Goal: Information Seeking & Learning: Learn about a topic

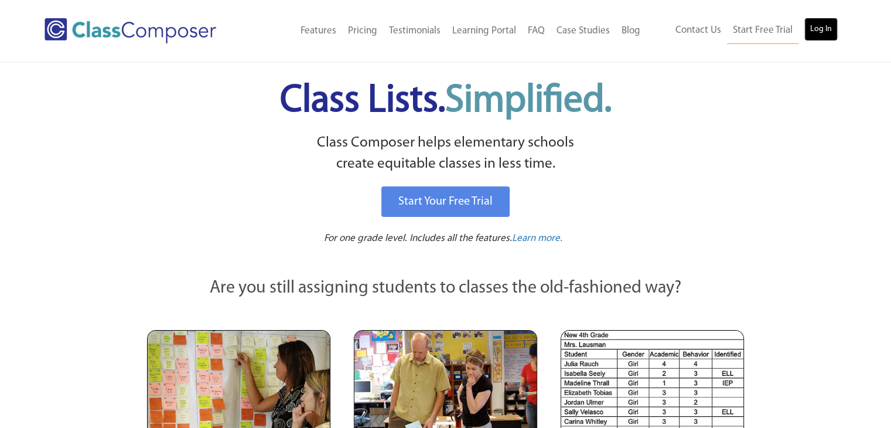
click at [824, 22] on link "Log In" at bounding box center [820, 29] width 33 height 23
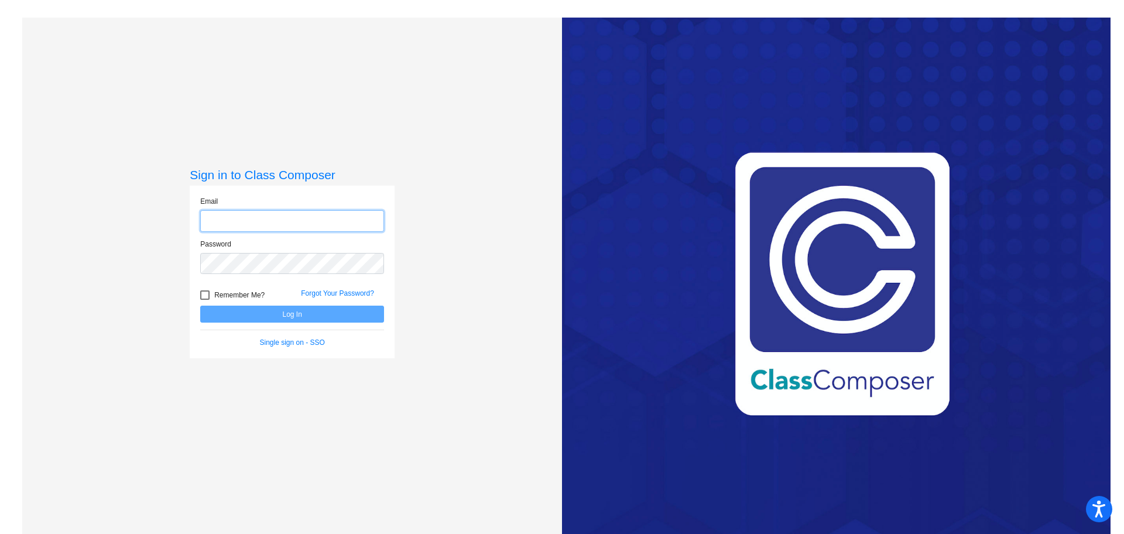
click at [259, 223] on input "email" at bounding box center [292, 221] width 184 height 22
type input "[EMAIL_ADDRESS][DOMAIN_NAME]"
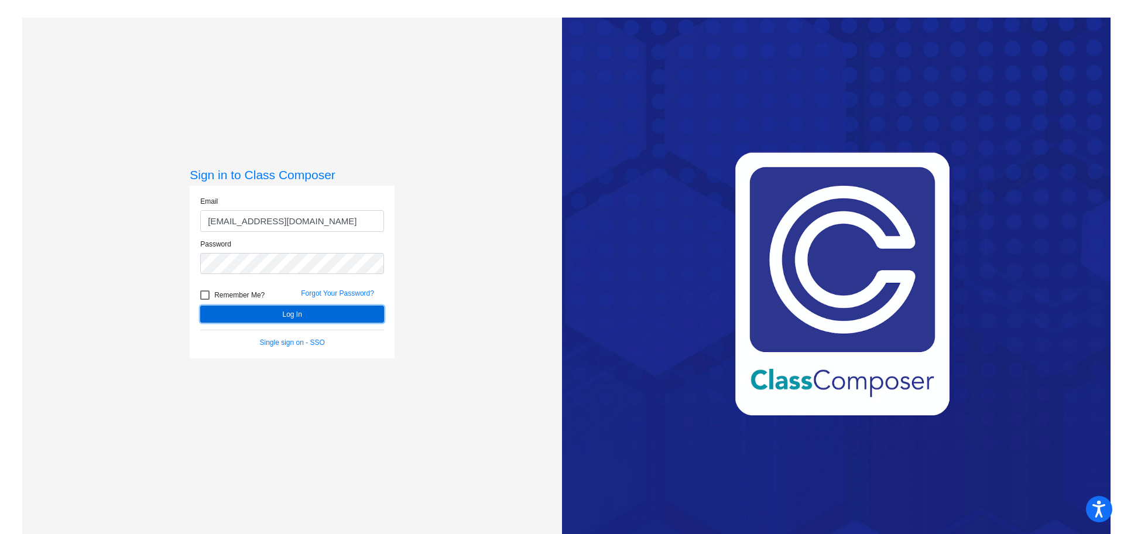
click at [322, 317] on button "Log In" at bounding box center [292, 314] width 184 height 17
click at [316, 324] on form "Email [EMAIL_ADDRESS][DOMAIN_NAME] Password Remember Me? Forgot Your Password? …" at bounding box center [292, 272] width 184 height 152
click at [310, 317] on button "Log In" at bounding box center [292, 314] width 184 height 17
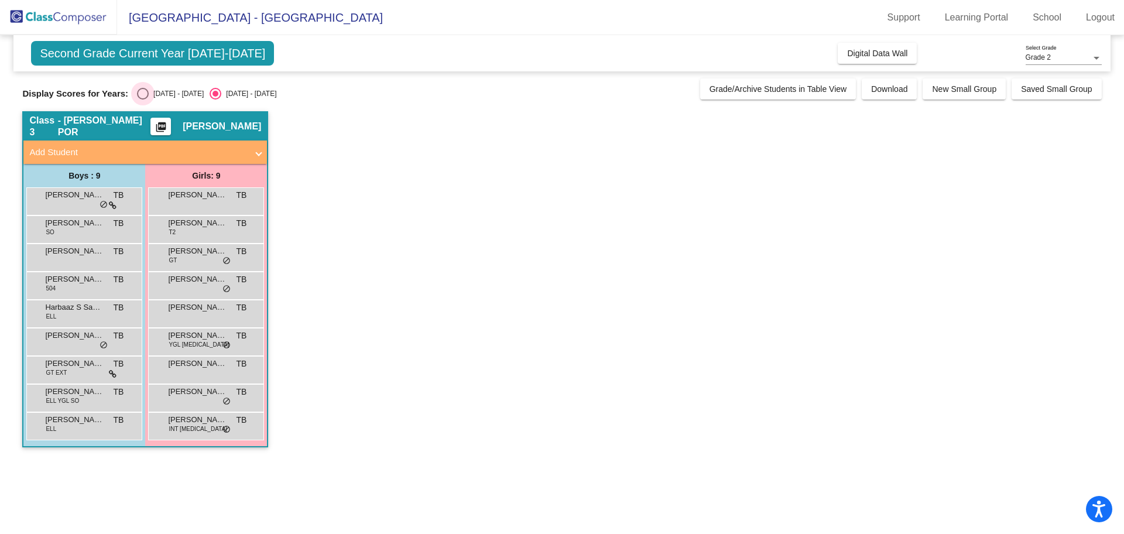
click at [142, 94] on div "Select an option" at bounding box center [143, 94] width 12 height 12
click at [142, 100] on input "[DATE] - [DATE]" at bounding box center [142, 100] width 1 height 1
radio input "true"
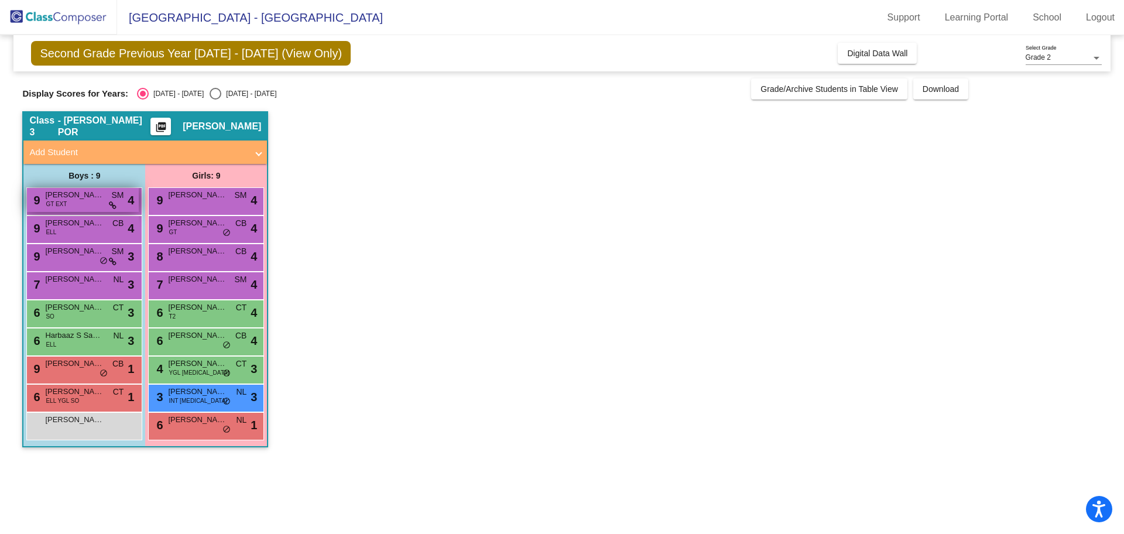
click at [77, 196] on span "[PERSON_NAME]" at bounding box center [74, 195] width 59 height 12
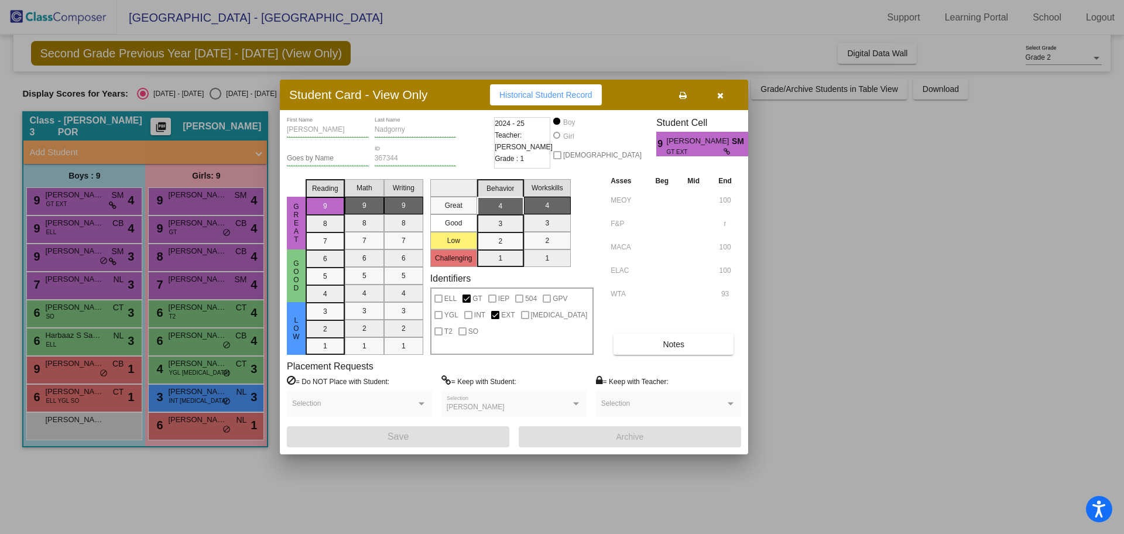
click at [526, 96] on span "Historical Student Record" at bounding box center [546, 94] width 93 height 9
click at [724, 92] on button "button" at bounding box center [720, 94] width 37 height 21
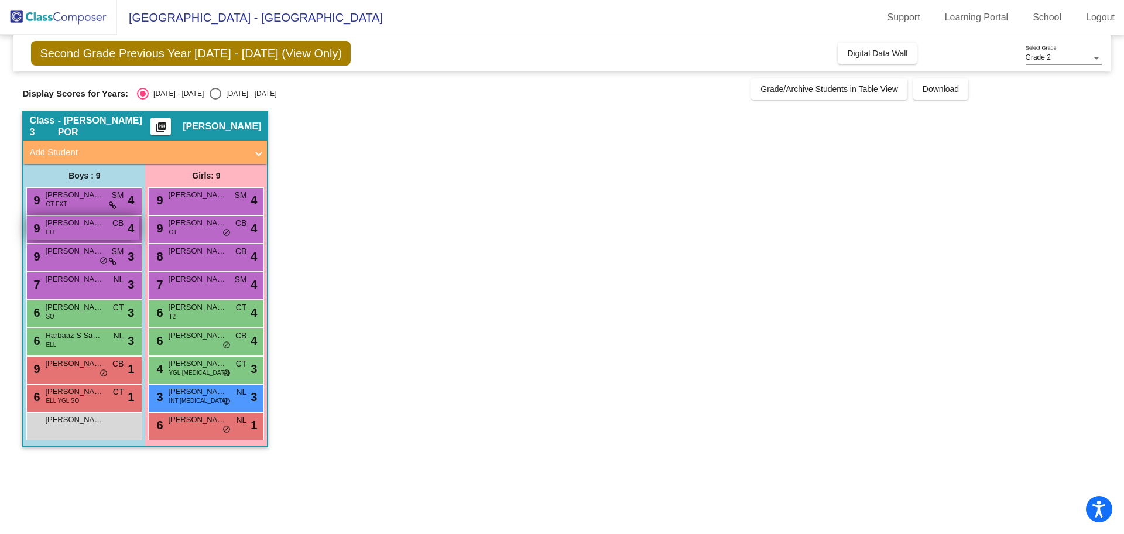
click at [96, 229] on div "9 [PERSON_NAME] ELL CB lock do_not_disturb_alt 4" at bounding box center [83, 228] width 112 height 24
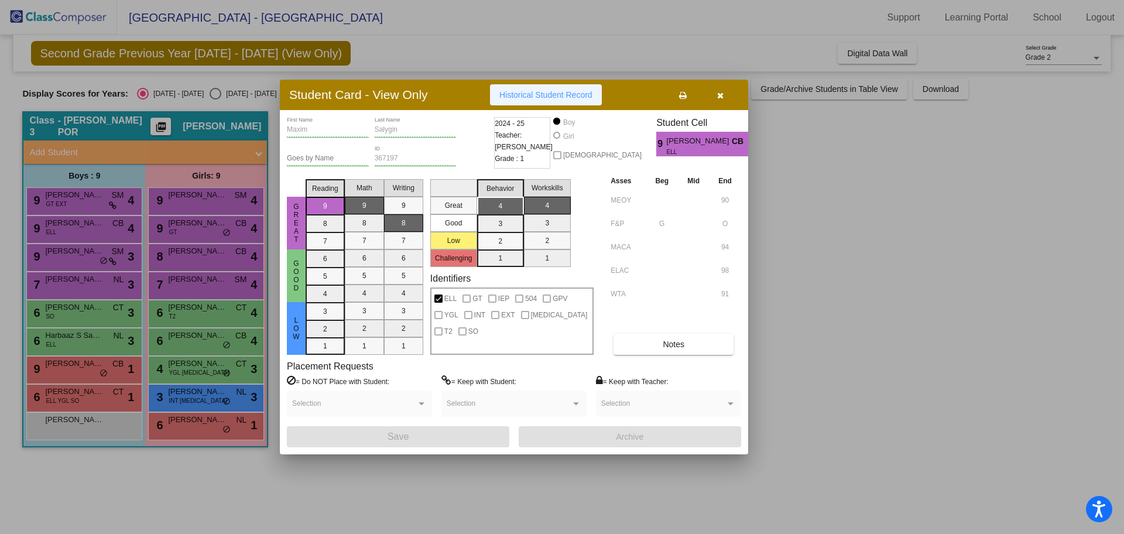
click at [533, 88] on button "Historical Student Record" at bounding box center [546, 94] width 112 height 21
click at [718, 91] on span "button" at bounding box center [720, 94] width 6 height 9
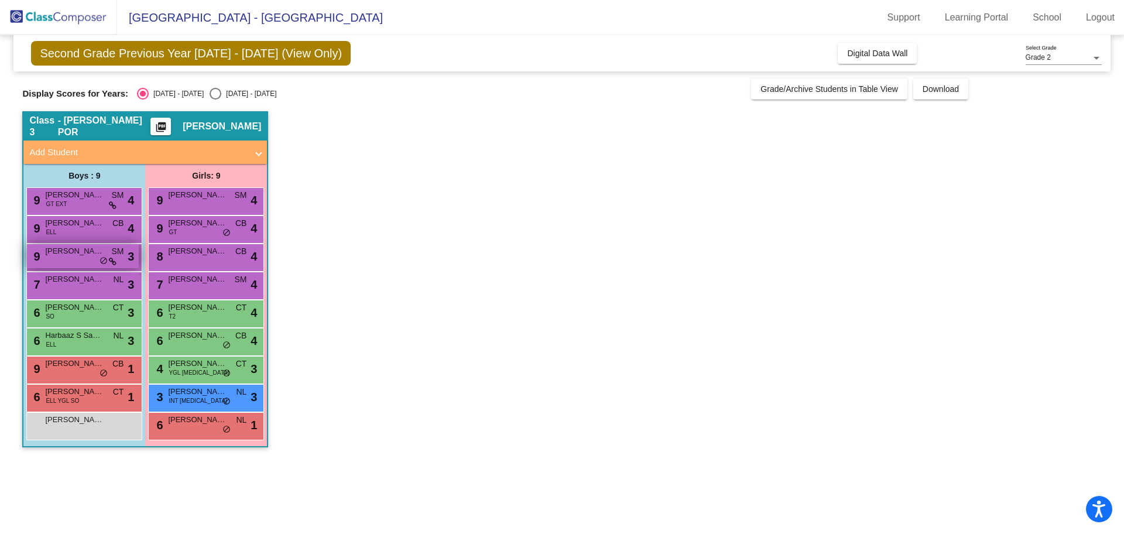
click at [87, 261] on div "9 [PERSON_NAME] SM lock do_not_disturb_alt 3" at bounding box center [83, 256] width 112 height 24
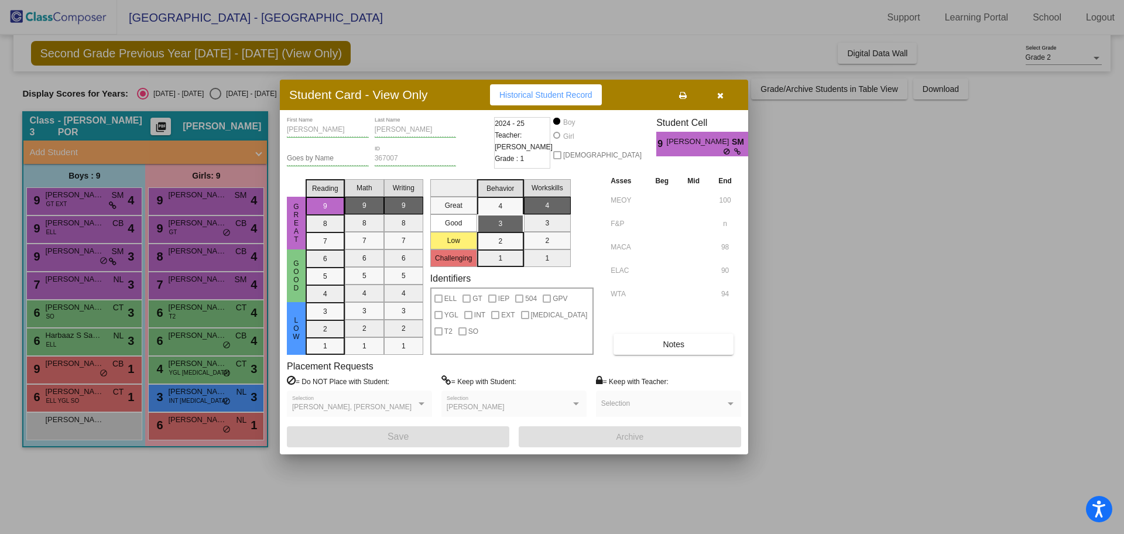
click at [546, 88] on button "Historical Student Record" at bounding box center [546, 94] width 112 height 21
click at [93, 279] on div at bounding box center [562, 267] width 1124 height 534
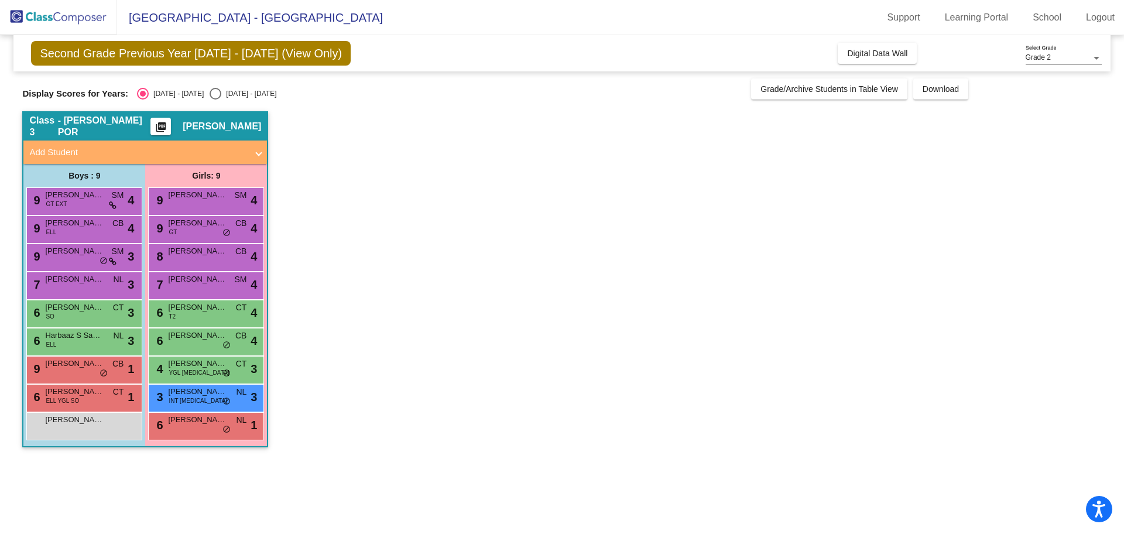
click at [93, 279] on span "[PERSON_NAME]" at bounding box center [74, 279] width 59 height 12
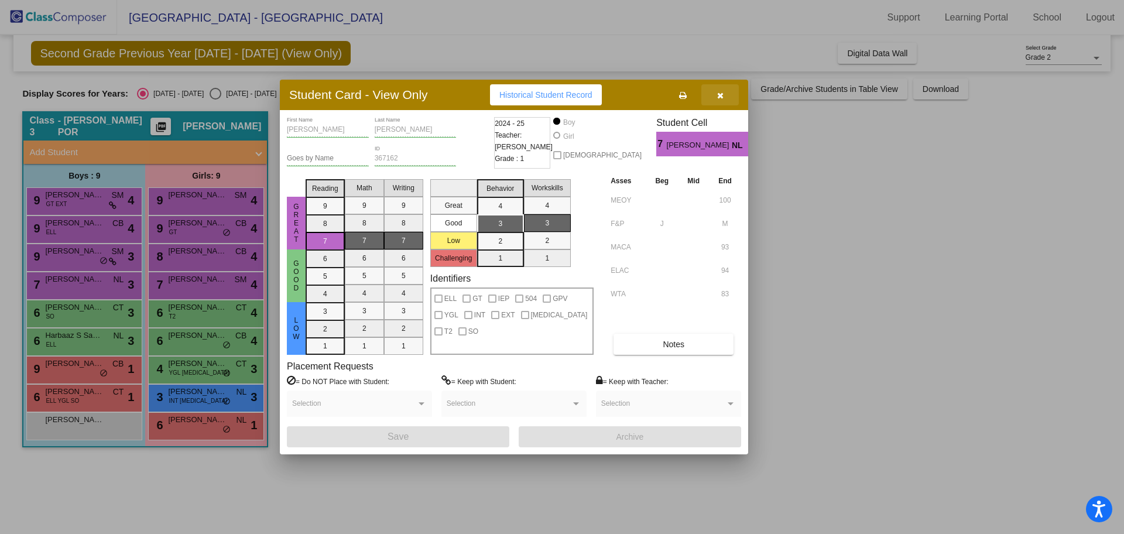
click at [724, 95] on button "button" at bounding box center [720, 94] width 37 height 21
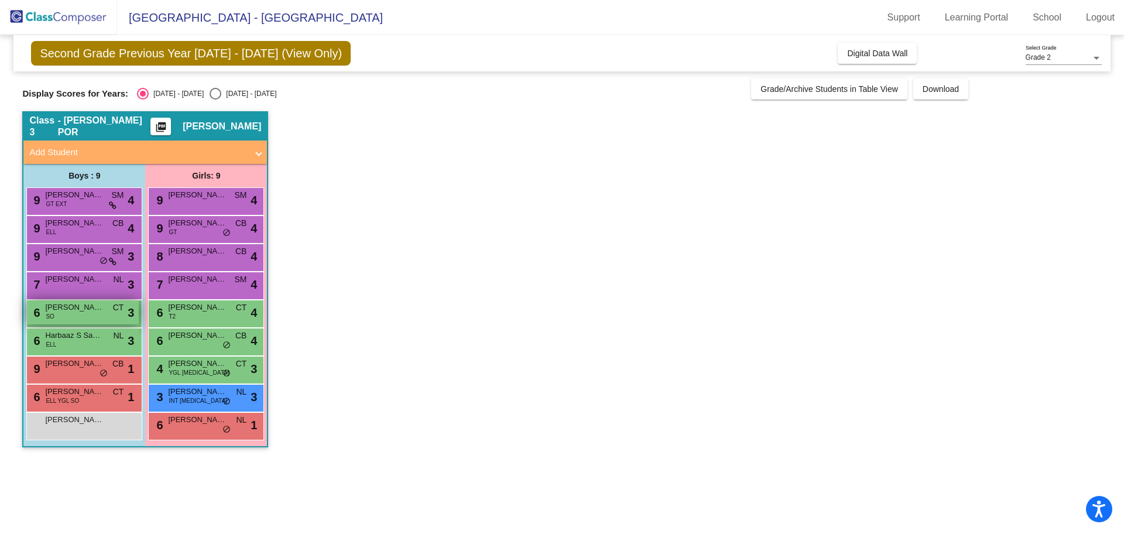
click at [70, 318] on div "6 [PERSON_NAME] SO CT lock do_not_disturb_alt 3" at bounding box center [83, 312] width 112 height 24
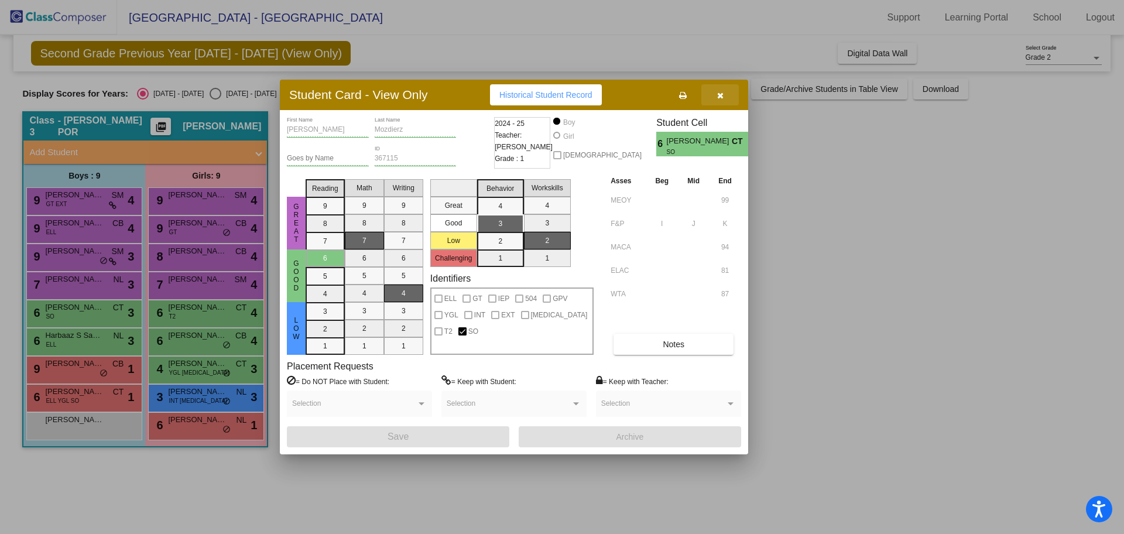
click at [716, 95] on button "button" at bounding box center [720, 94] width 37 height 21
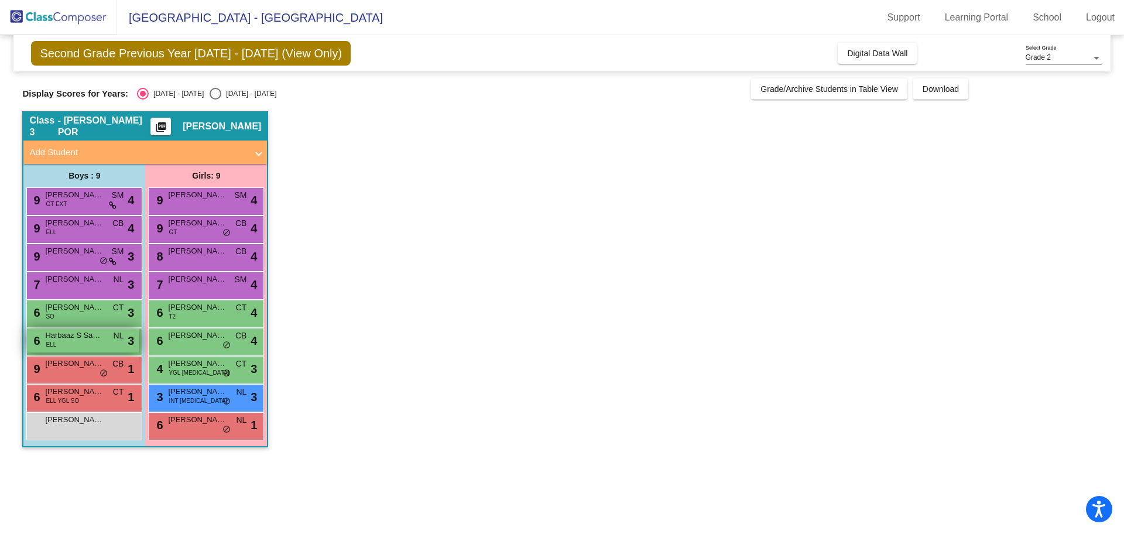
click at [76, 335] on span "Harbaaz S Sangha" at bounding box center [74, 336] width 59 height 12
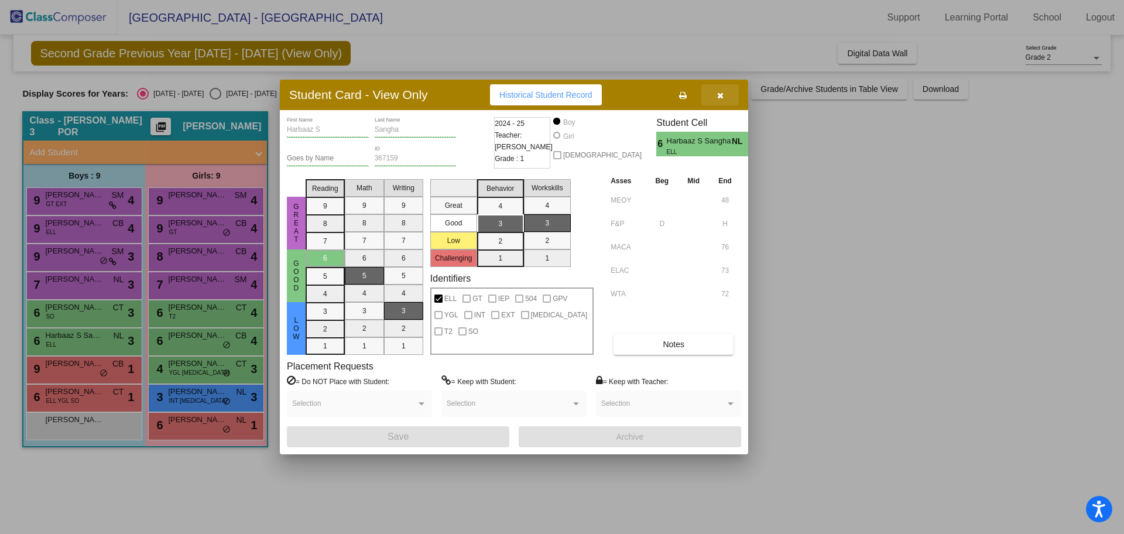
click at [719, 100] on button "button" at bounding box center [720, 94] width 37 height 21
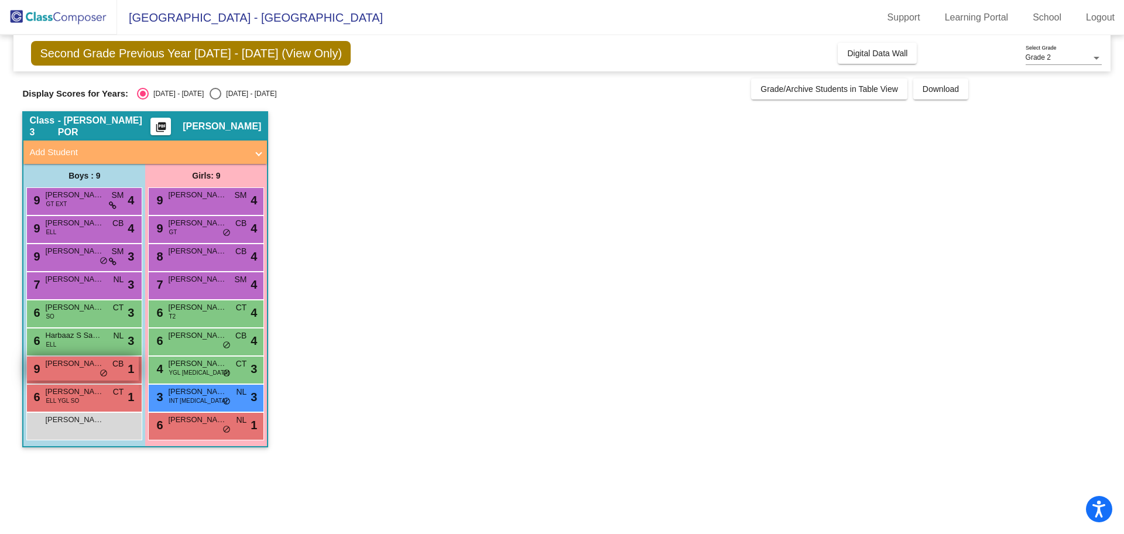
click at [63, 367] on span "[PERSON_NAME]" at bounding box center [74, 364] width 59 height 12
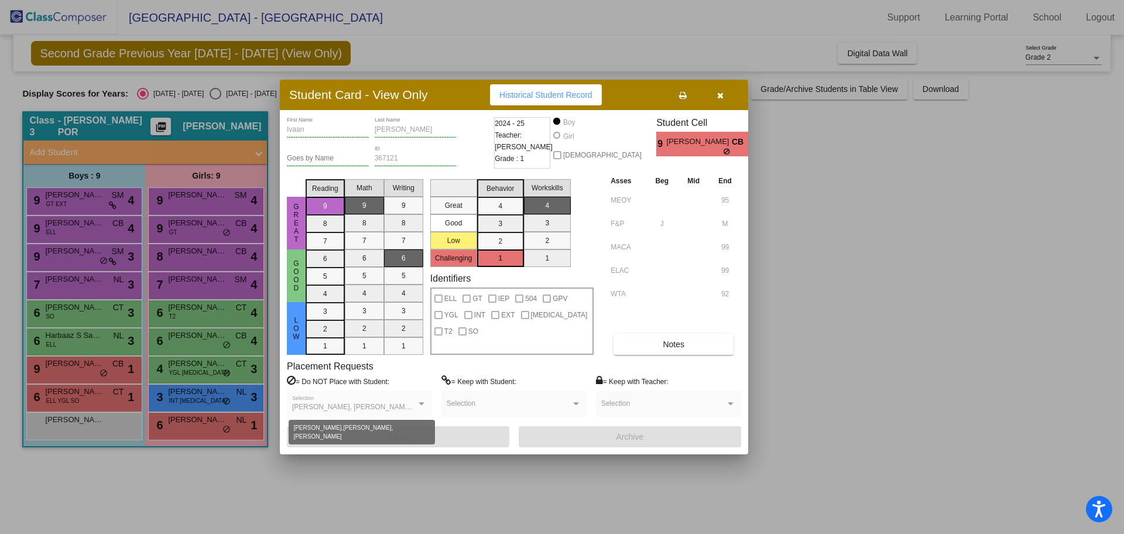
click at [414, 404] on span "[PERSON_NAME], [PERSON_NAME], [PERSON_NAME]" at bounding box center [382, 407] width 181 height 8
click at [401, 405] on span "[PERSON_NAME], [PERSON_NAME], [PERSON_NAME]" at bounding box center [382, 407] width 181 height 8
click at [421, 402] on div at bounding box center [422, 403] width 6 height 3
click at [719, 96] on icon "button" at bounding box center [720, 95] width 6 height 8
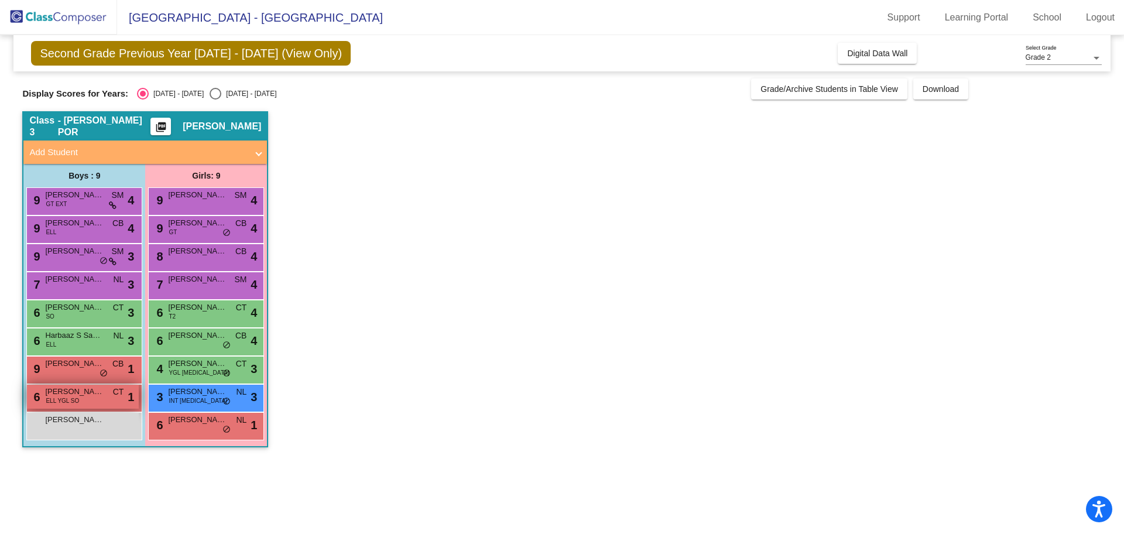
click at [73, 395] on span "[PERSON_NAME]" at bounding box center [74, 392] width 59 height 12
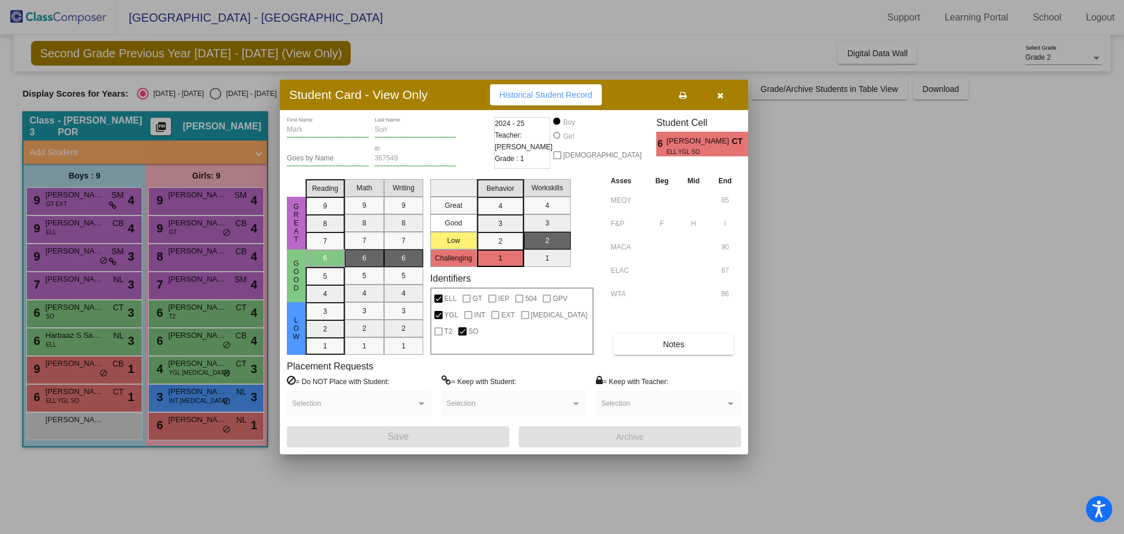
click at [721, 88] on button "button" at bounding box center [720, 94] width 37 height 21
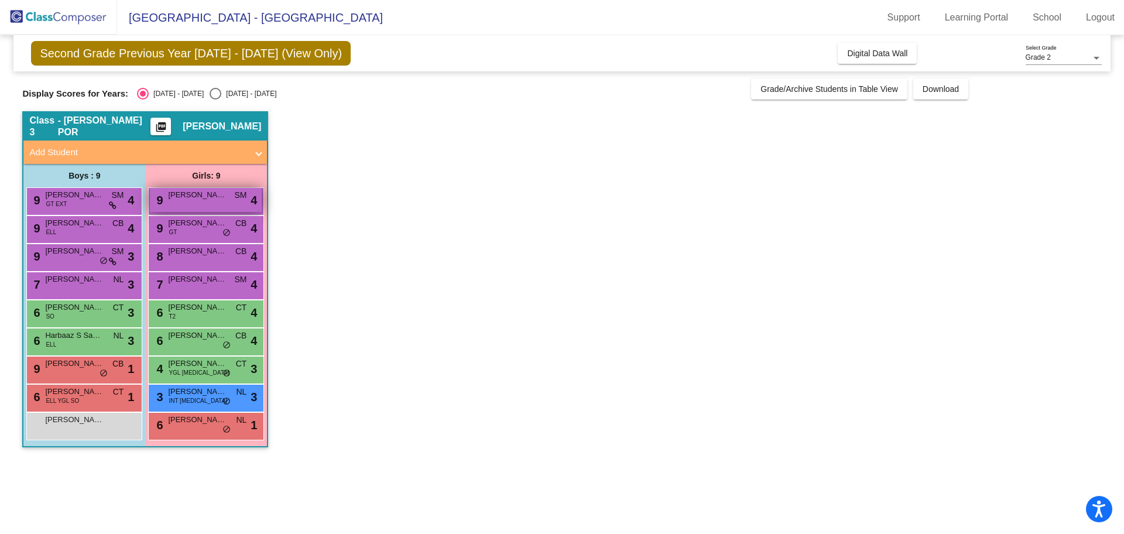
click at [220, 188] on div "9 [PERSON_NAME] lock do_not_disturb_alt 4" at bounding box center [206, 200] width 112 height 24
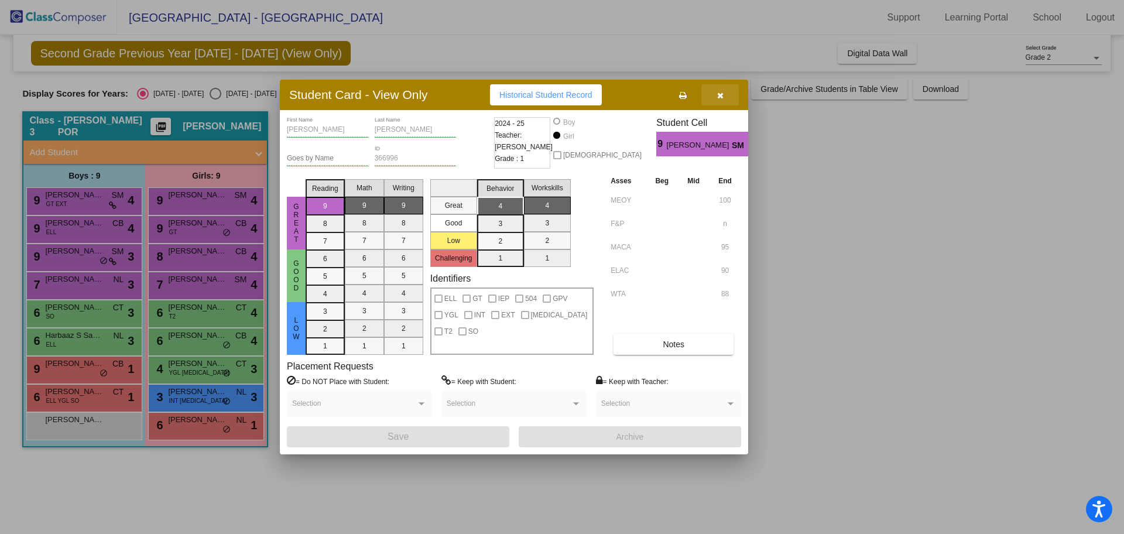
click at [719, 95] on icon "button" at bounding box center [720, 95] width 6 height 8
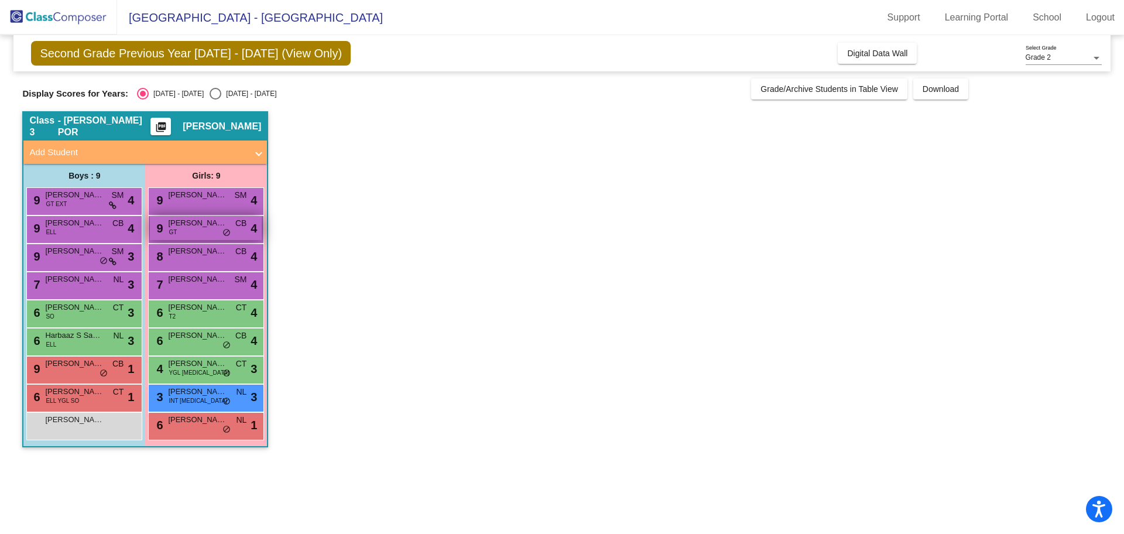
click at [178, 226] on span "[PERSON_NAME]" at bounding box center [197, 223] width 59 height 12
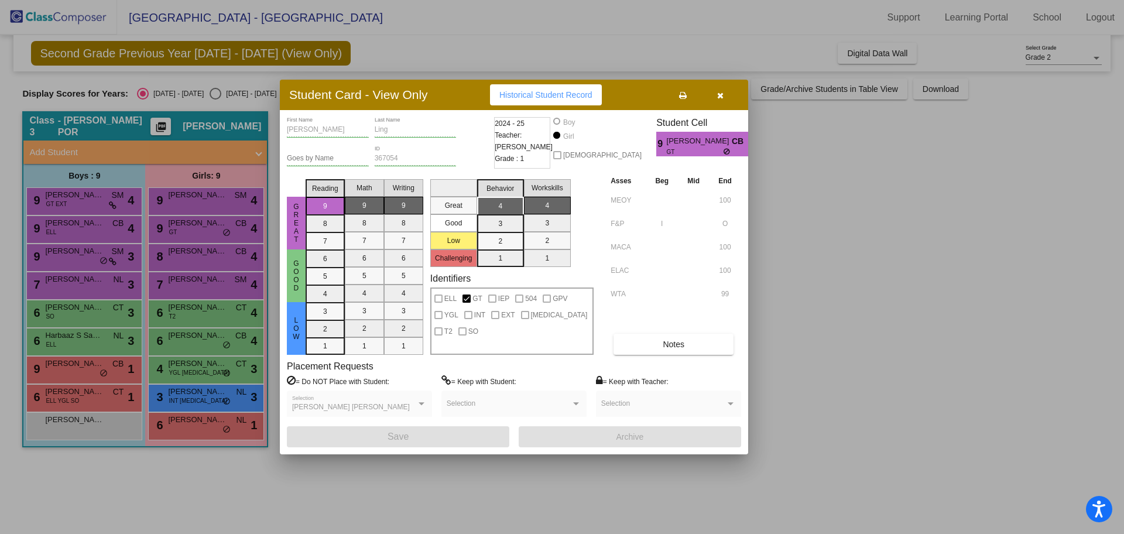
click at [216, 259] on div at bounding box center [562, 267] width 1124 height 534
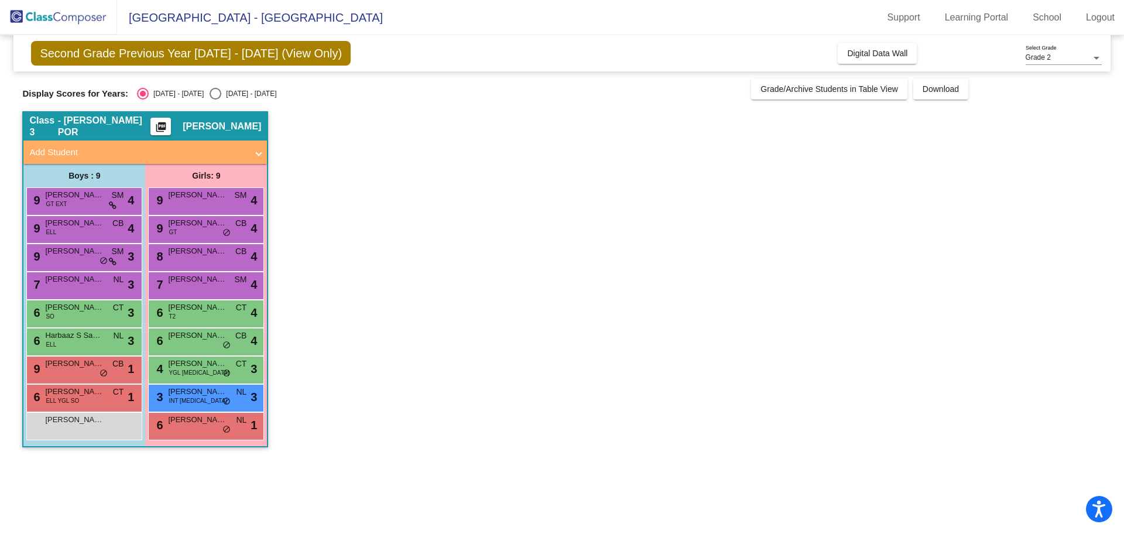
click at [216, 259] on div "8 [PERSON_NAME] CB lock do_not_disturb_alt 4" at bounding box center [206, 256] width 112 height 24
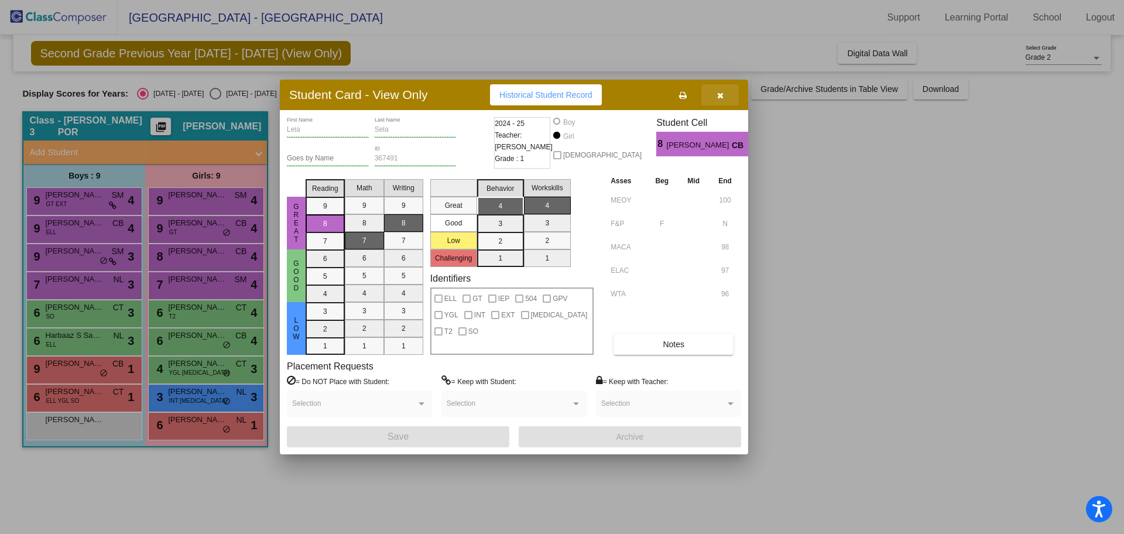
click at [725, 93] on button "button" at bounding box center [720, 94] width 37 height 21
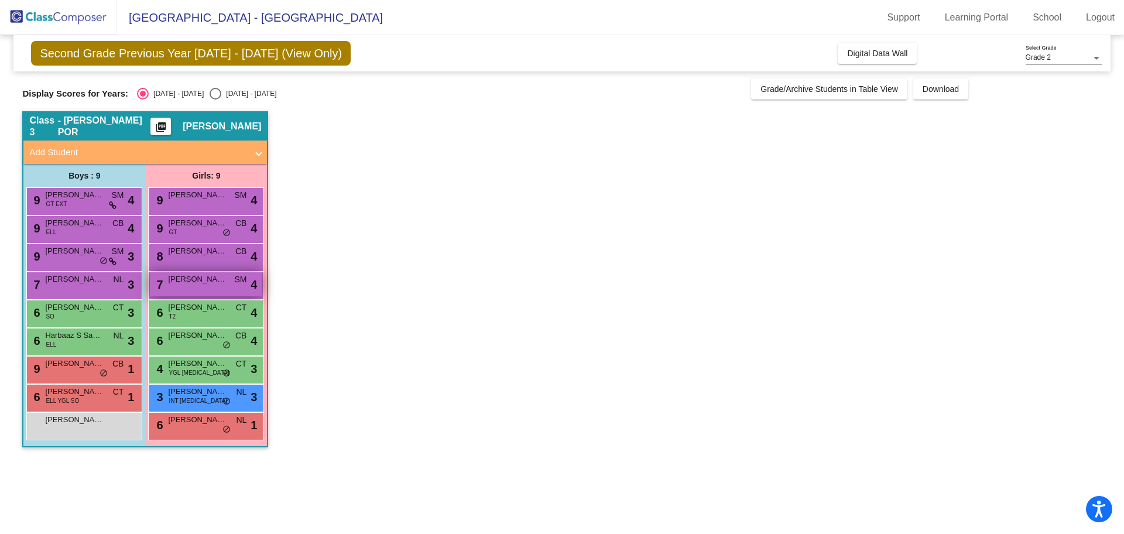
click at [215, 282] on span "[PERSON_NAME]" at bounding box center [197, 279] width 59 height 12
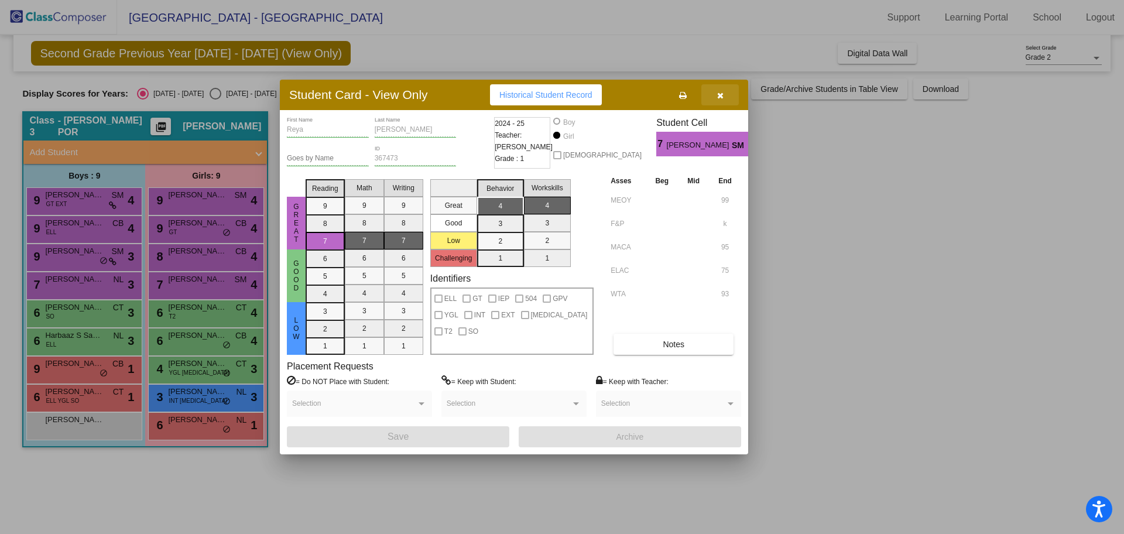
click at [718, 93] on icon "button" at bounding box center [720, 95] width 6 height 8
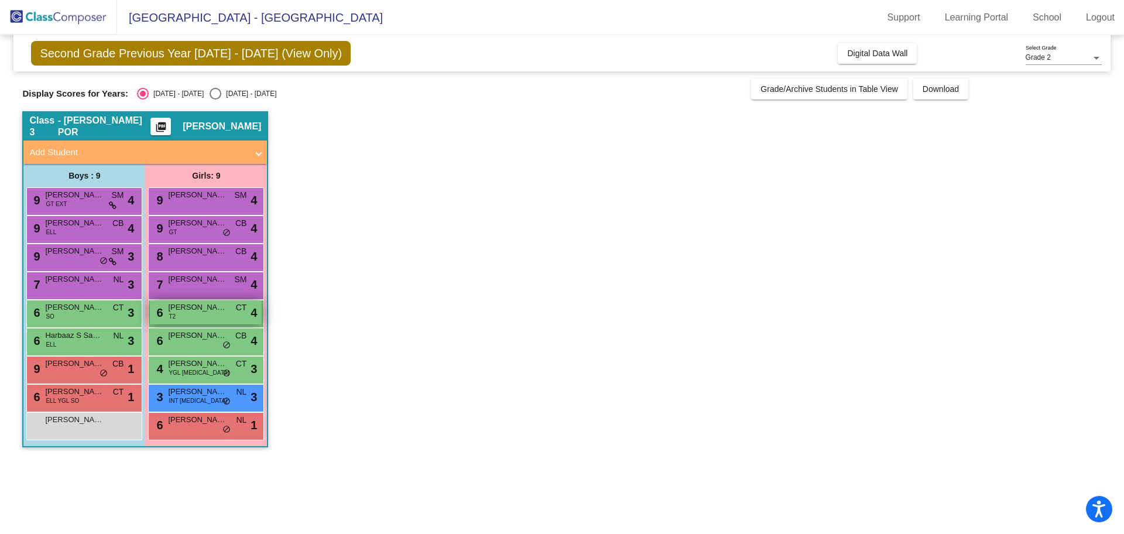
click at [193, 306] on span "[PERSON_NAME]" at bounding box center [197, 308] width 59 height 12
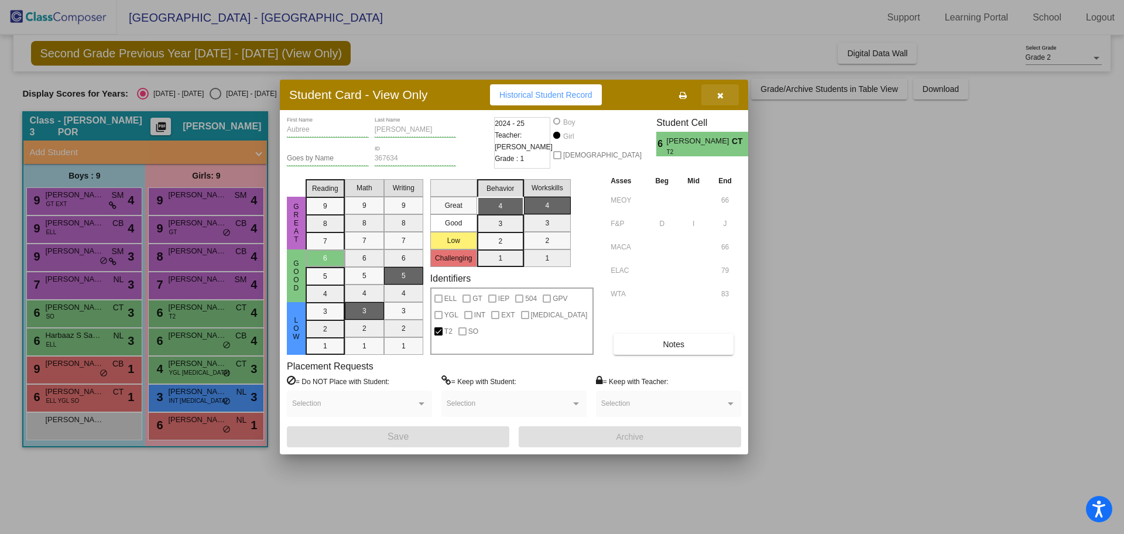
click at [726, 97] on button "button" at bounding box center [720, 94] width 37 height 21
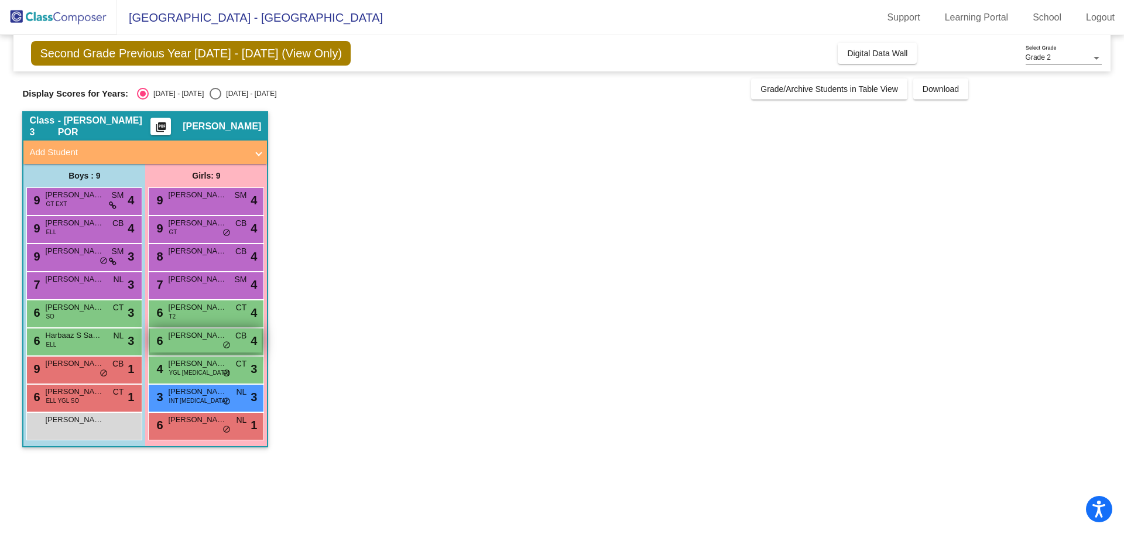
click at [199, 347] on div "6 [PERSON_NAME] CB lock do_not_disturb_alt 4" at bounding box center [206, 341] width 112 height 24
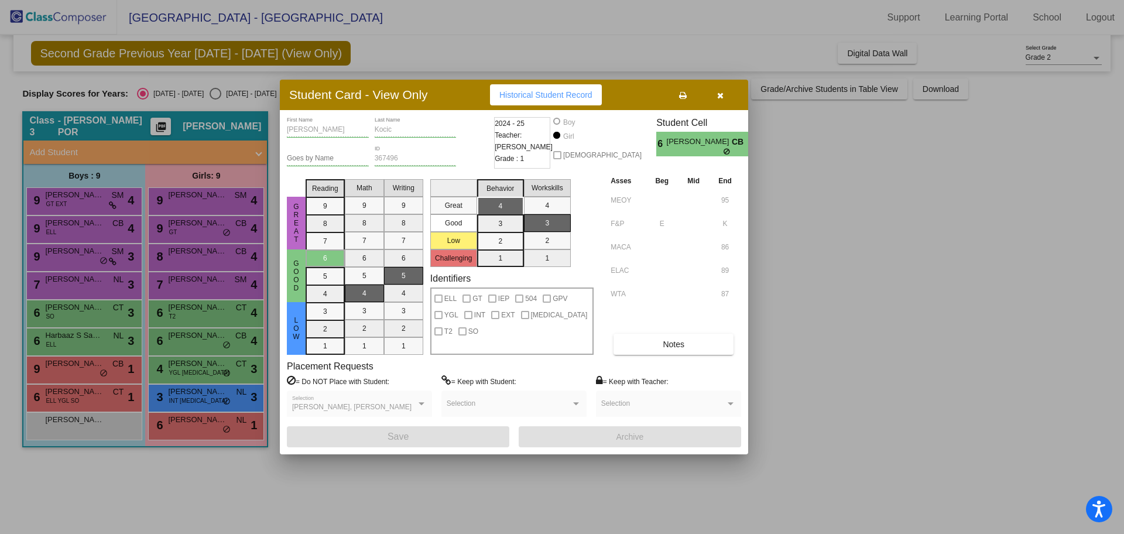
click at [377, 402] on div "[PERSON_NAME], [PERSON_NAME] Selection" at bounding box center [359, 406] width 135 height 21
click at [425, 397] on div "[PERSON_NAME], [PERSON_NAME] Selection" at bounding box center [359, 406] width 135 height 21
click at [720, 93] on icon "button" at bounding box center [720, 95] width 6 height 8
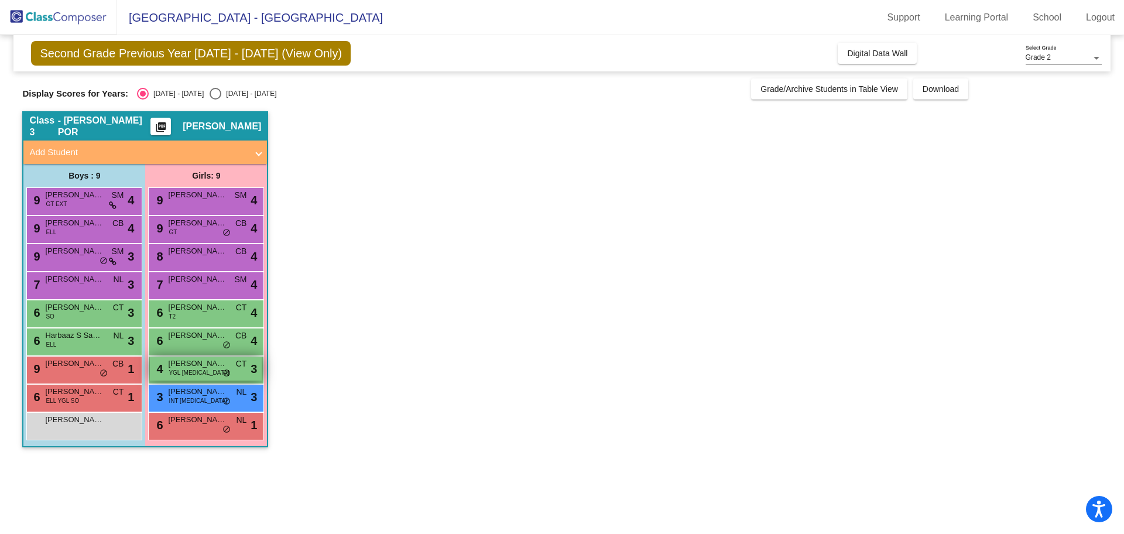
click at [210, 367] on span "[PERSON_NAME]" at bounding box center [197, 364] width 59 height 12
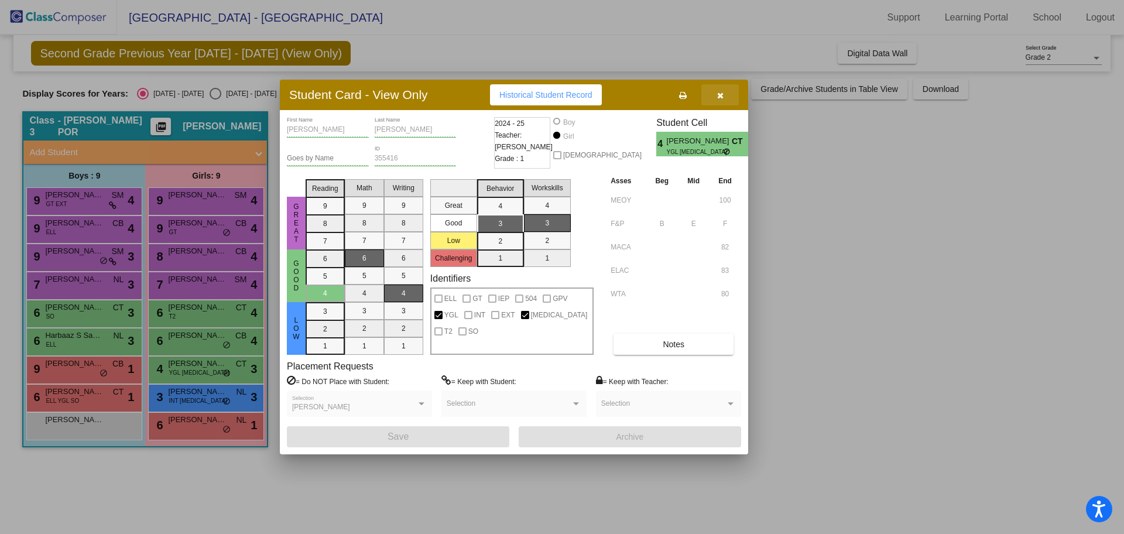
click at [719, 97] on icon "button" at bounding box center [720, 95] width 6 height 8
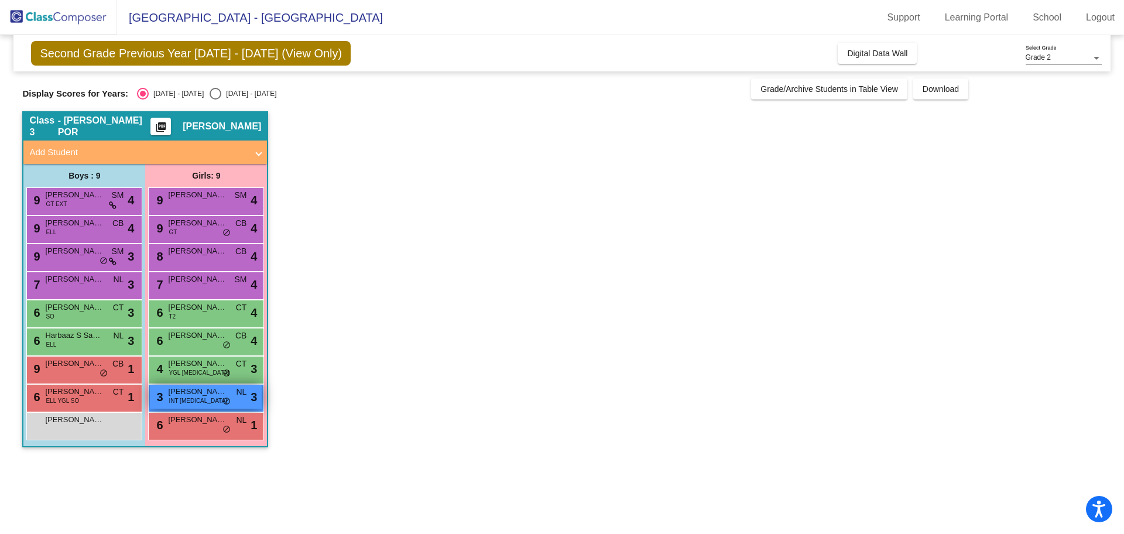
click at [215, 396] on span "[PERSON_NAME]" at bounding box center [197, 392] width 59 height 12
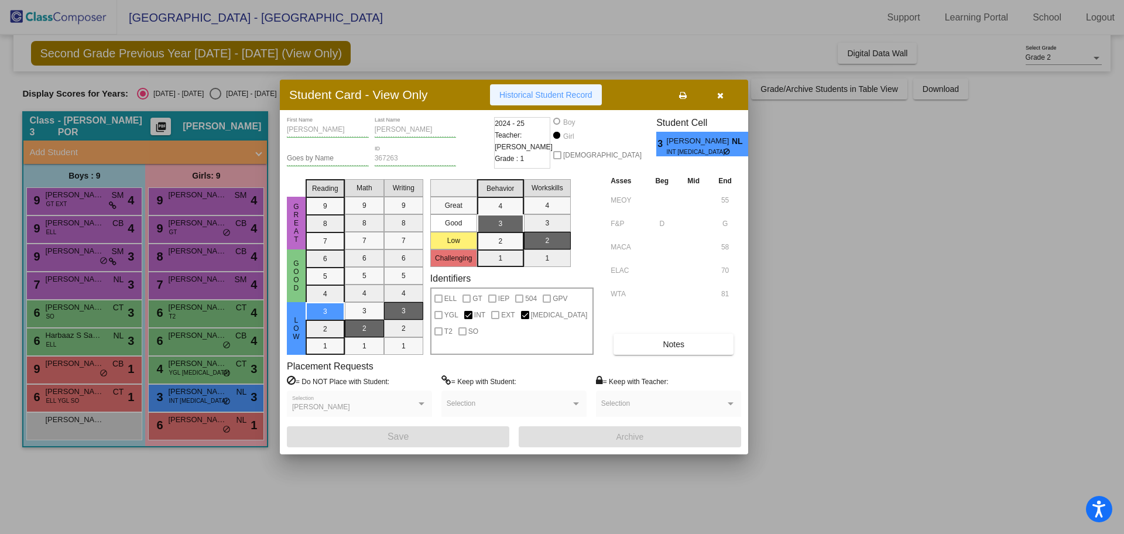
click at [513, 100] on button "Historical Student Record" at bounding box center [546, 94] width 112 height 21
click at [717, 93] on icon "button" at bounding box center [720, 95] width 6 height 8
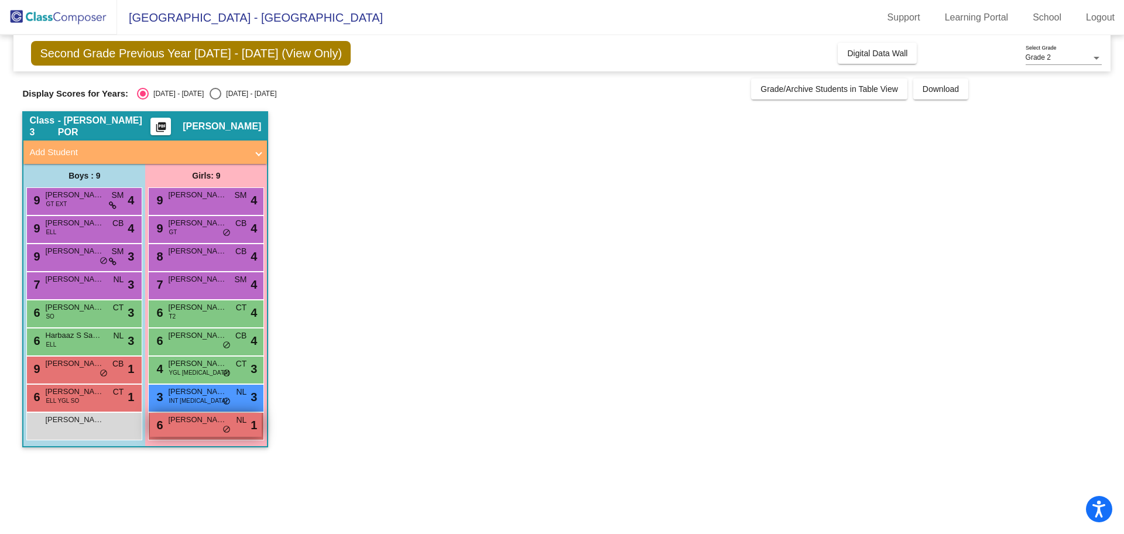
click at [212, 420] on span "[PERSON_NAME]" at bounding box center [197, 420] width 59 height 12
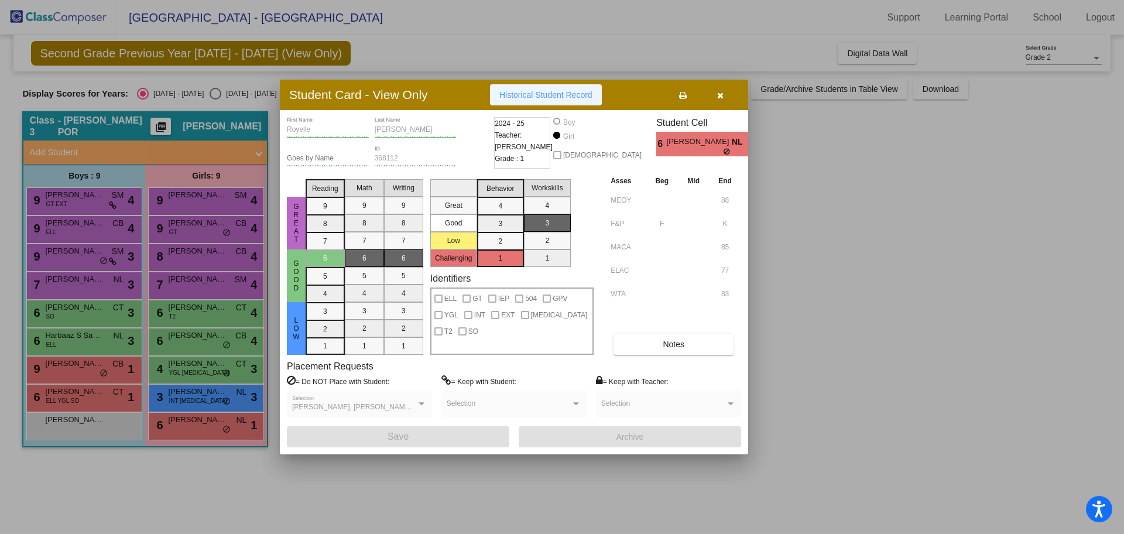
click at [532, 91] on span "Historical Student Record" at bounding box center [546, 94] width 93 height 9
click at [720, 97] on icon "button" at bounding box center [720, 95] width 6 height 8
